Goal: Check status

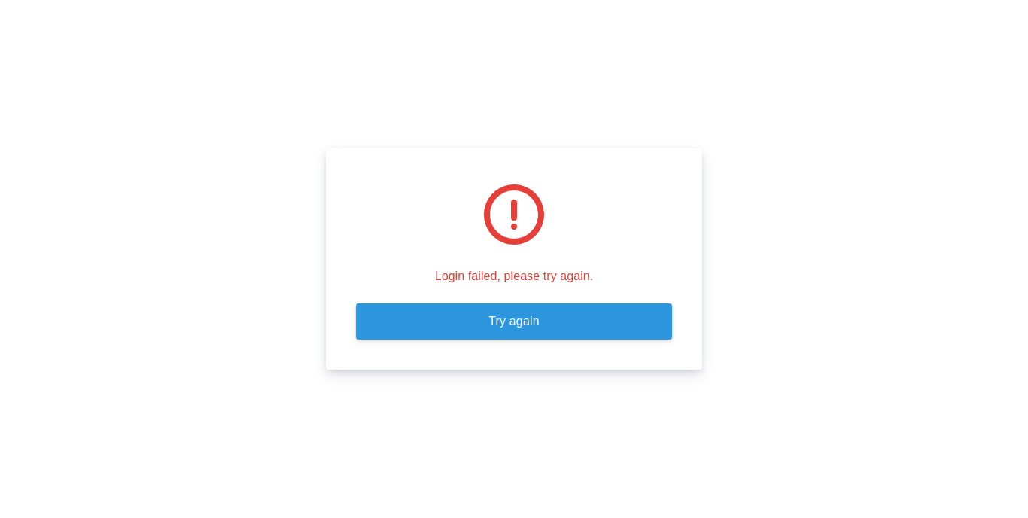
click at [492, 330] on link "Try again" at bounding box center [514, 321] width 316 height 36
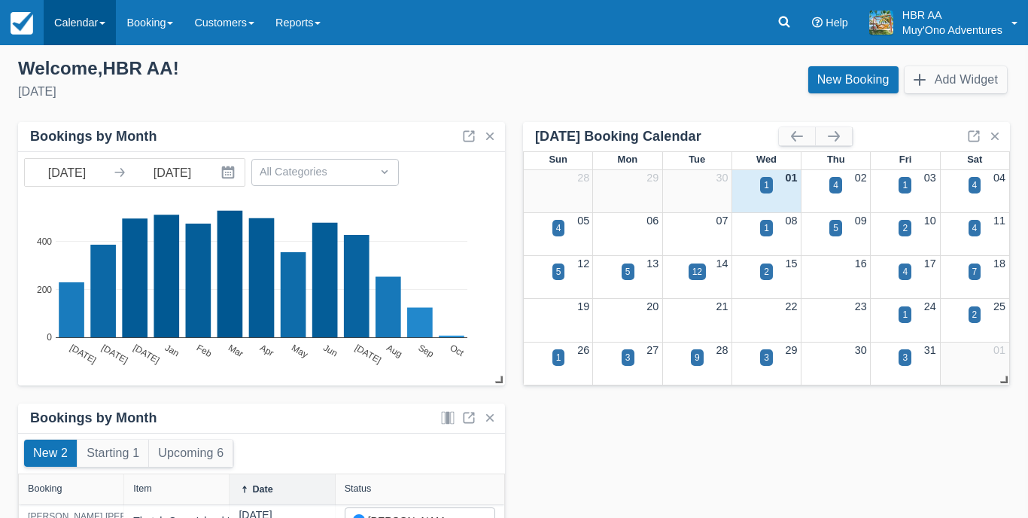
click at [98, 26] on link "Calendar" at bounding box center [80, 22] width 72 height 45
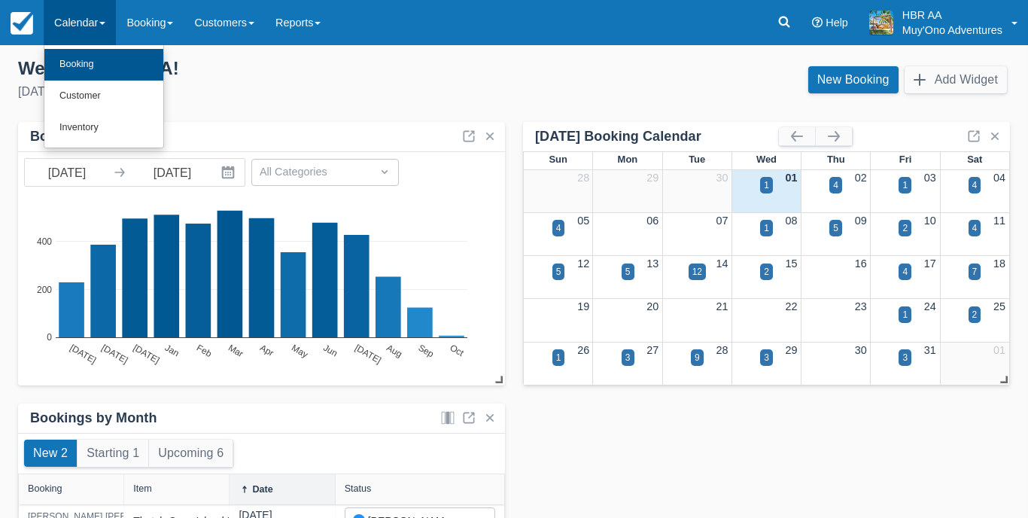
click at [96, 64] on link "Booking" at bounding box center [103, 65] width 119 height 32
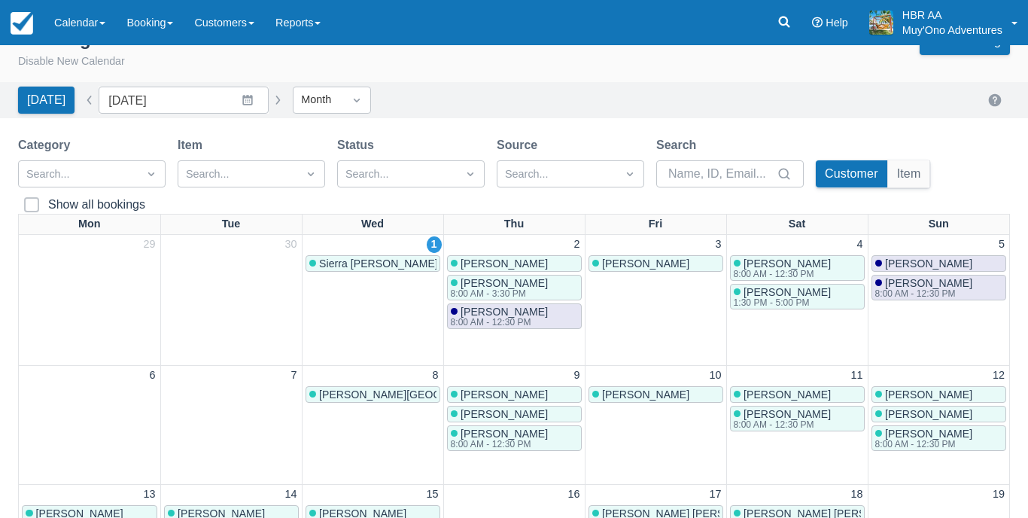
scroll to position [59, 0]
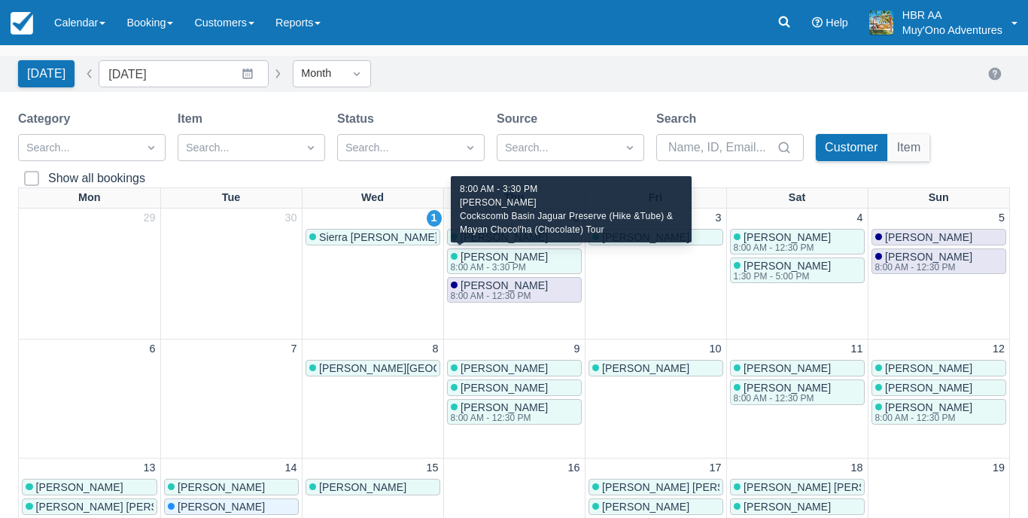
click at [510, 254] on span "[PERSON_NAME]" at bounding box center [503, 257] width 87 height 12
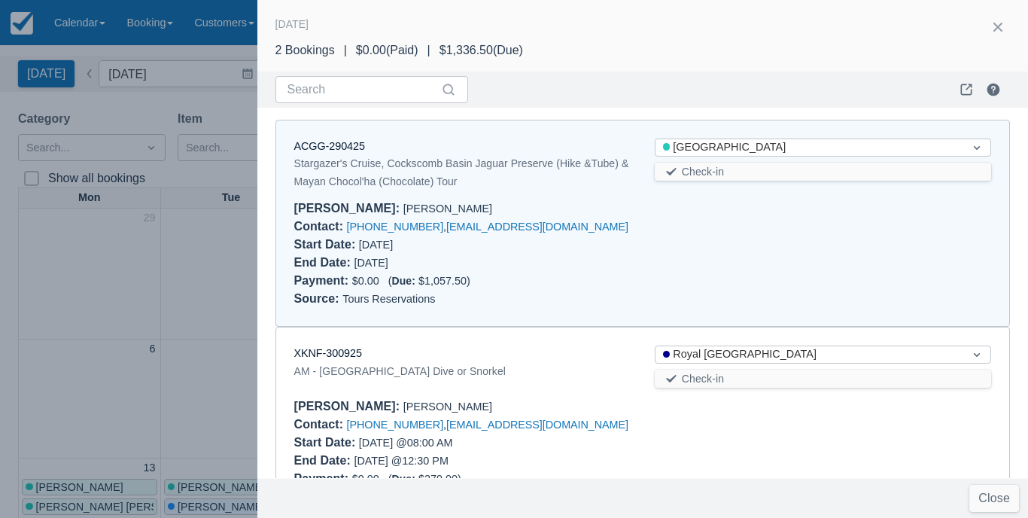
scroll to position [12, 0]
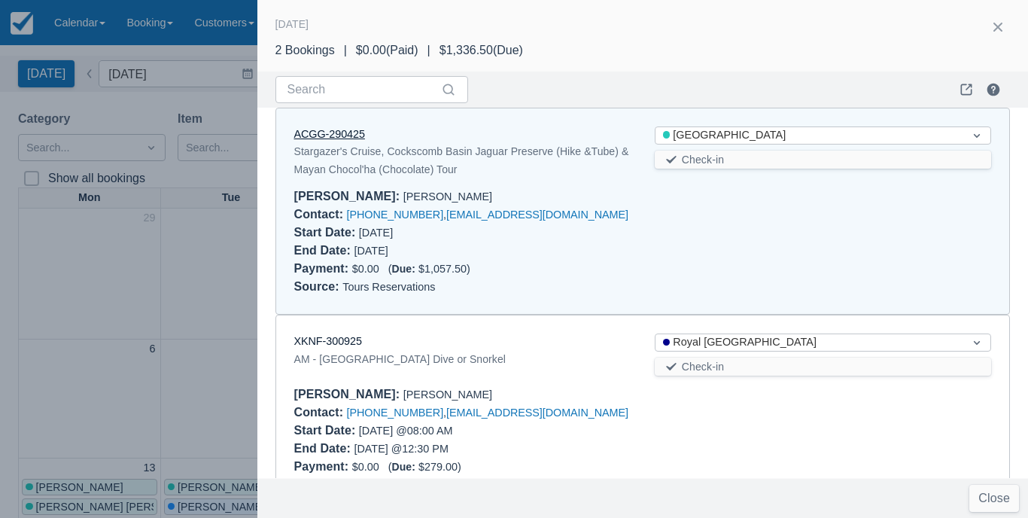
click at [329, 132] on link "ACGG-290425" at bounding box center [329, 134] width 71 height 12
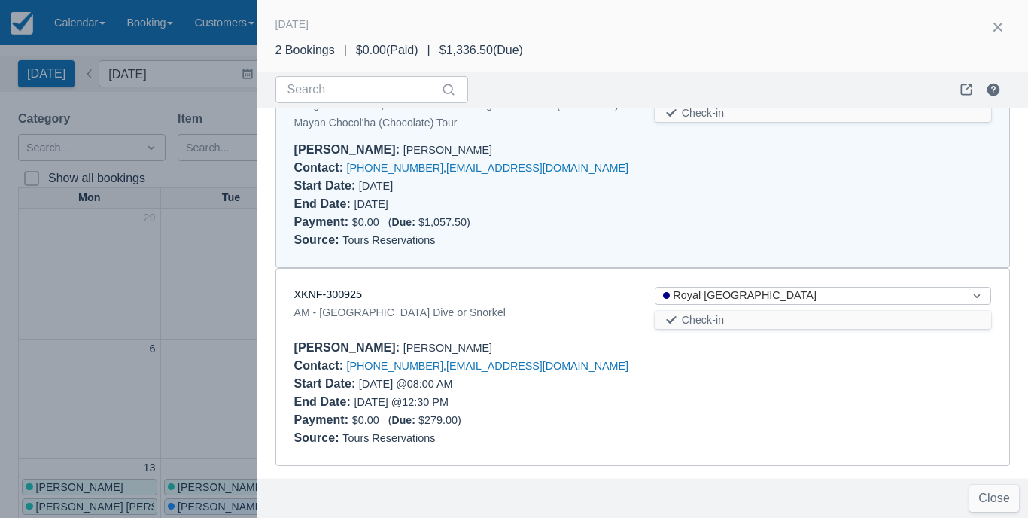
scroll to position [57, 0]
click at [997, 20] on button "button" at bounding box center [998, 27] width 24 height 24
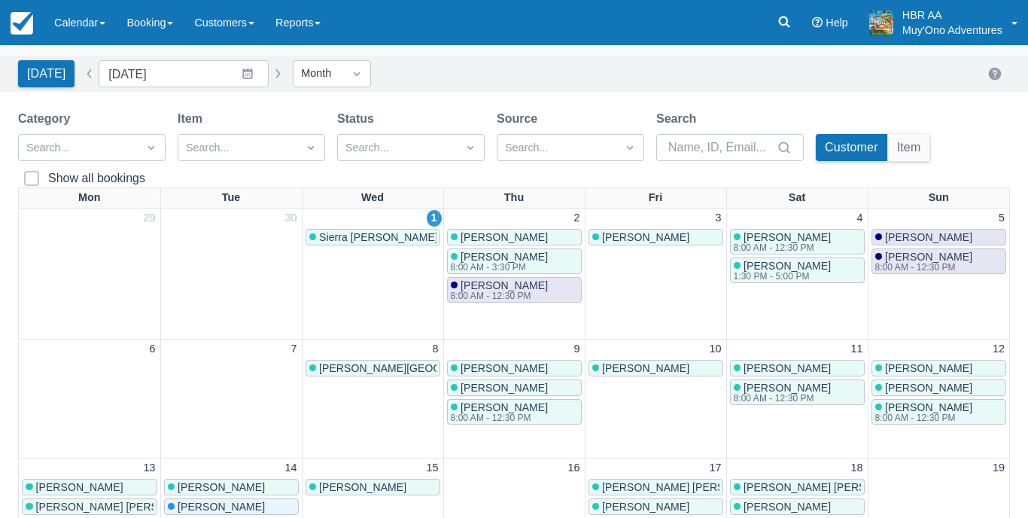
scroll to position [0, 0]
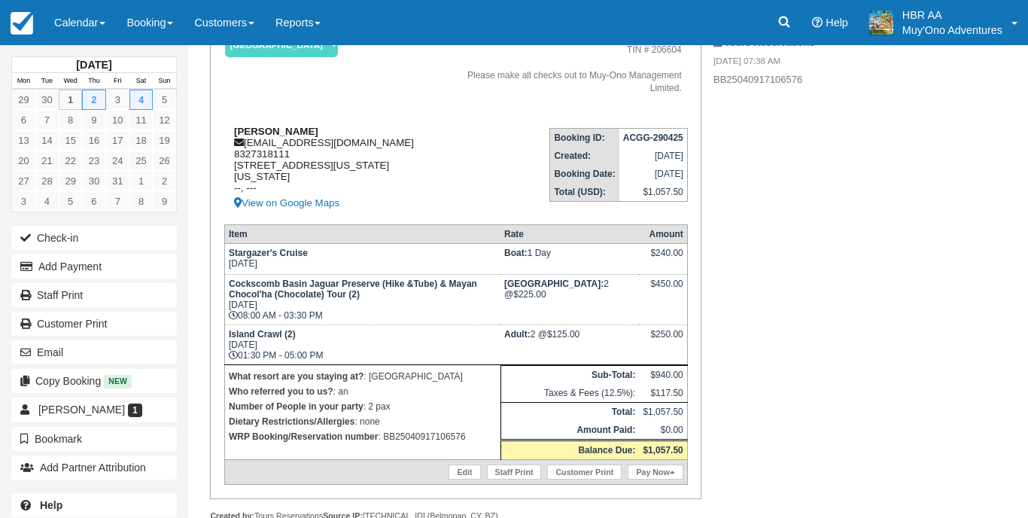
scroll to position [153, 0]
